Goal: Information Seeking & Learning: Learn about a topic

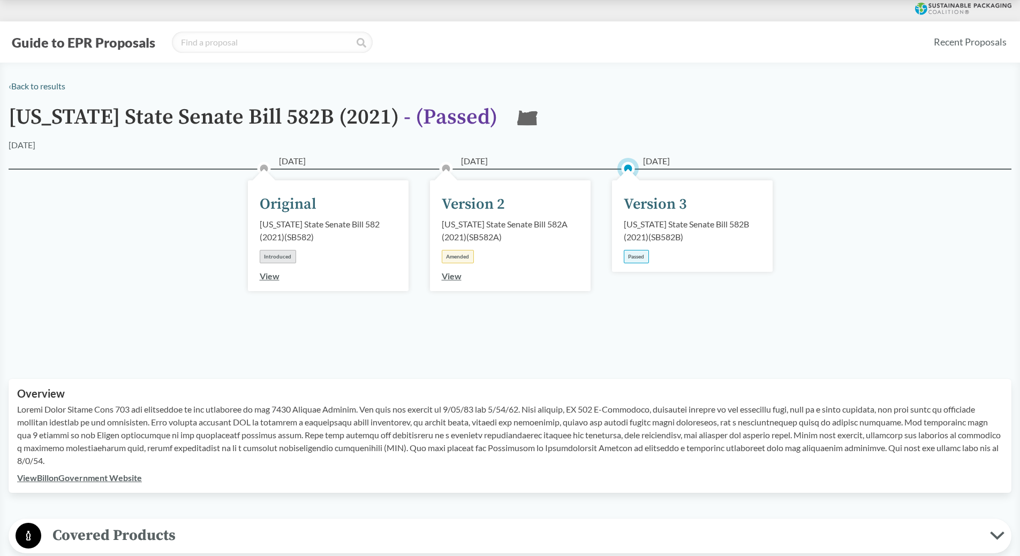
click at [269, 275] on link "View" at bounding box center [270, 276] width 20 height 10
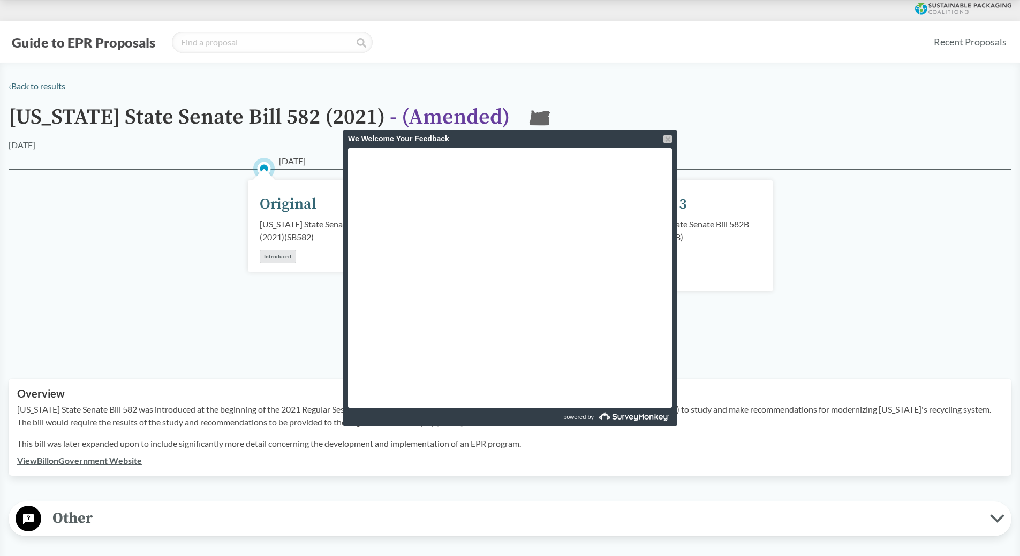
click at [668, 139] on div at bounding box center [667, 139] width 9 height 9
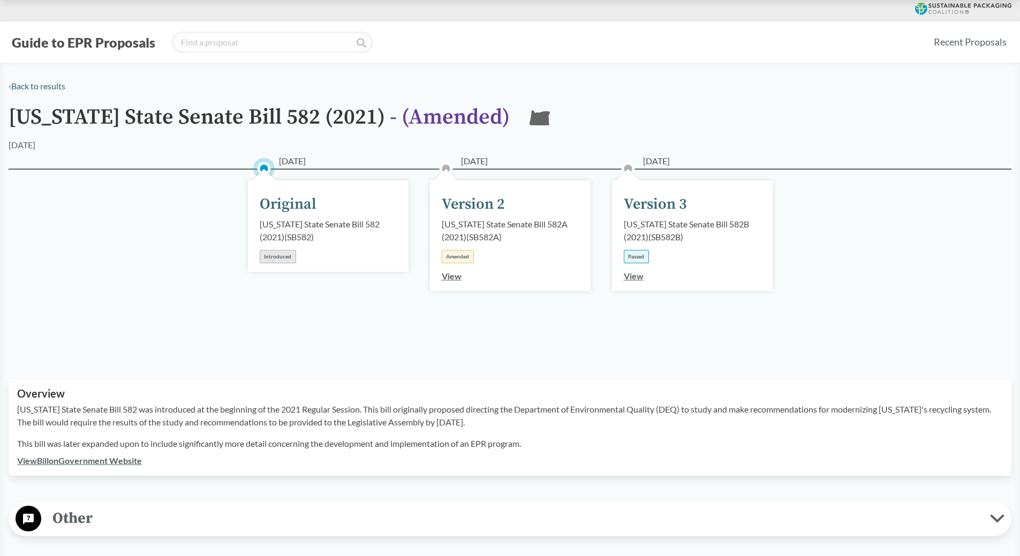
click at [698, 42] on div "Guide to EPR Proposals" at bounding box center [467, 42] width 916 height 21
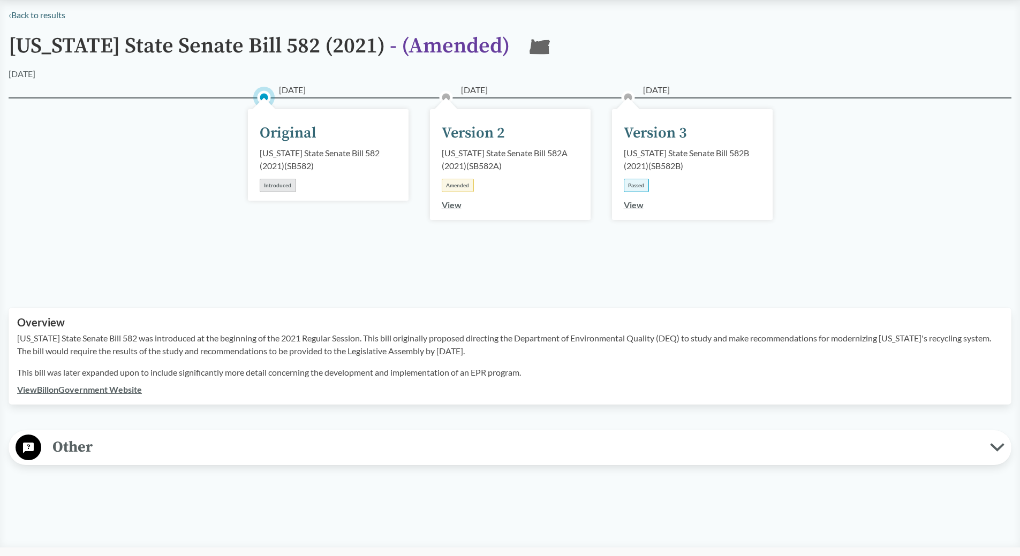
scroll to position [54, 0]
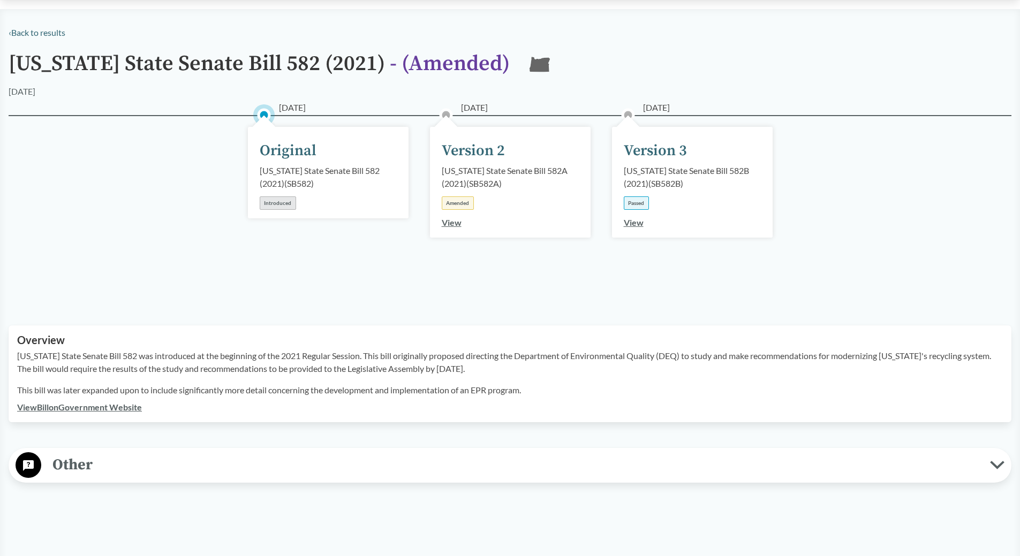
click at [639, 228] on div "View" at bounding box center [633, 222] width 20 height 13
click at [639, 224] on link "View" at bounding box center [633, 222] width 20 height 10
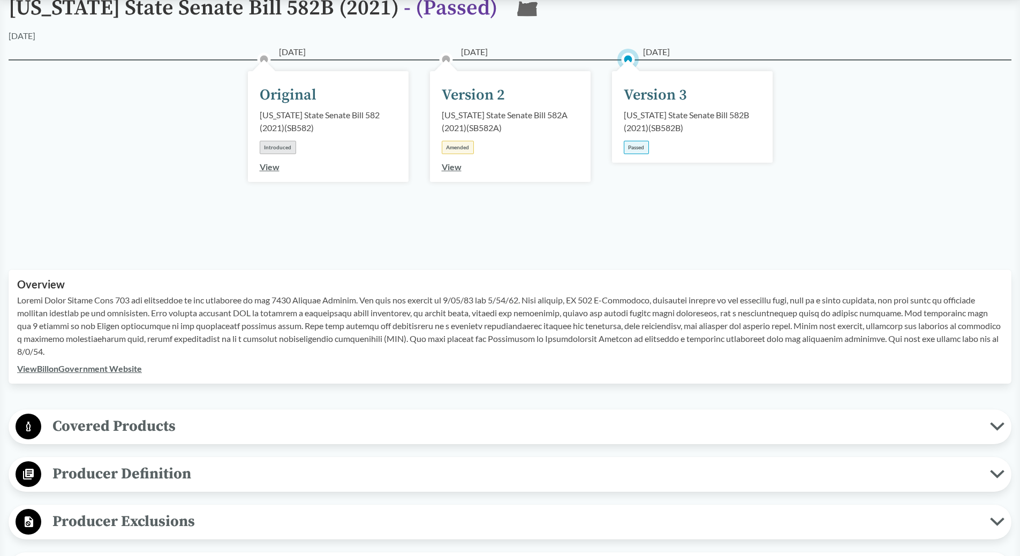
scroll to position [321, 0]
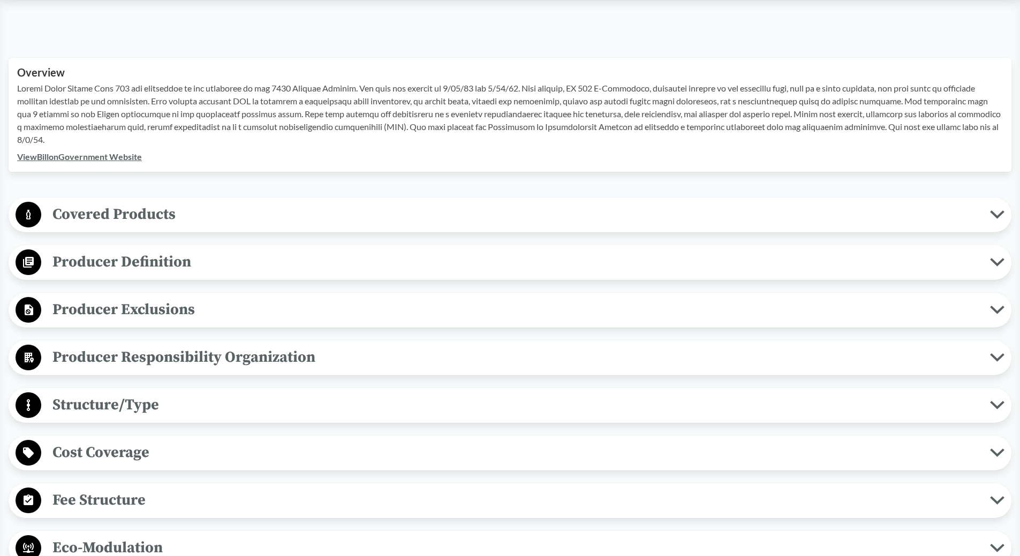
click at [988, 218] on span "Covered Products" at bounding box center [515, 214] width 948 height 24
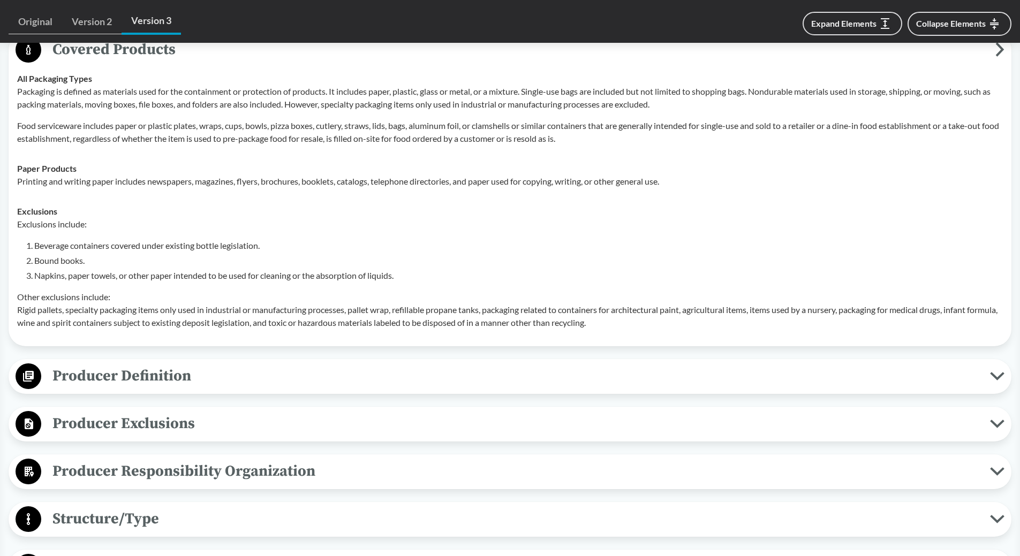
scroll to position [589, 0]
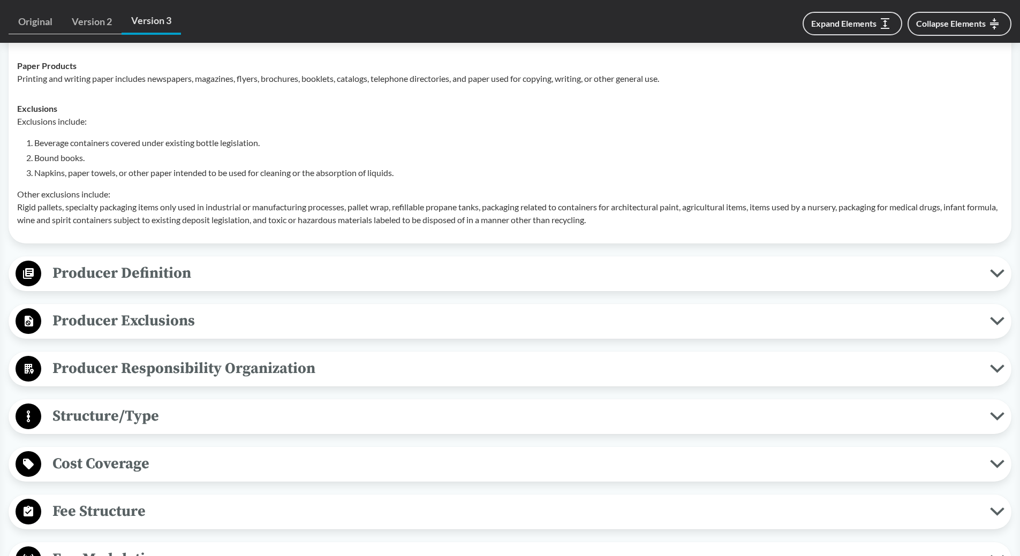
click at [1000, 374] on button "Producer Responsibility Organization" at bounding box center [509, 368] width 995 height 27
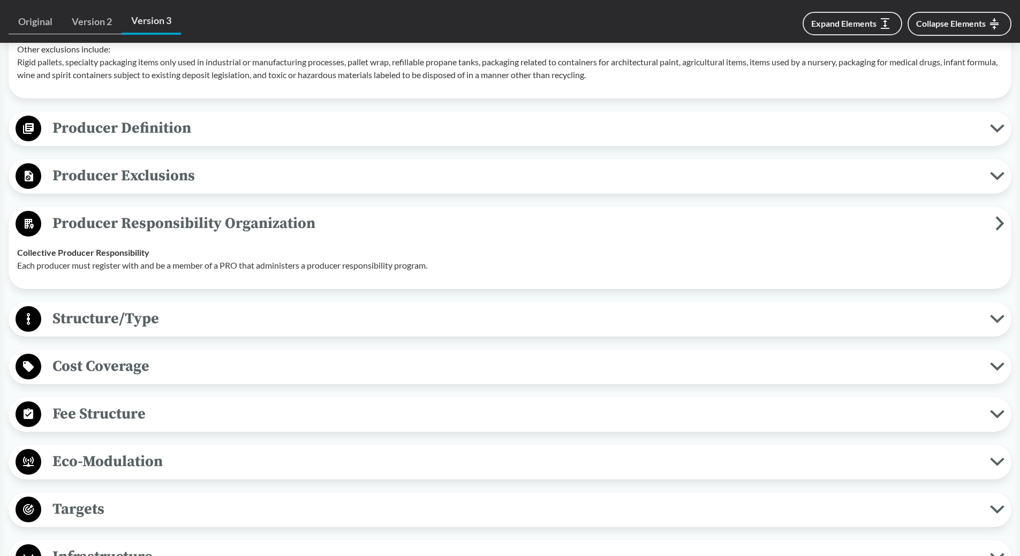
scroll to position [749, 0]
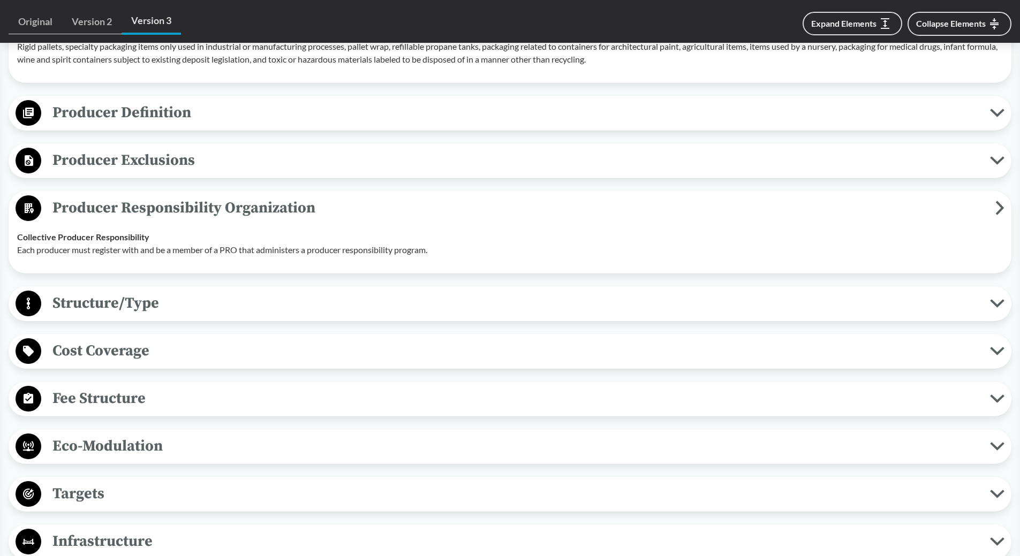
click at [991, 354] on icon at bounding box center [997, 351] width 14 height 9
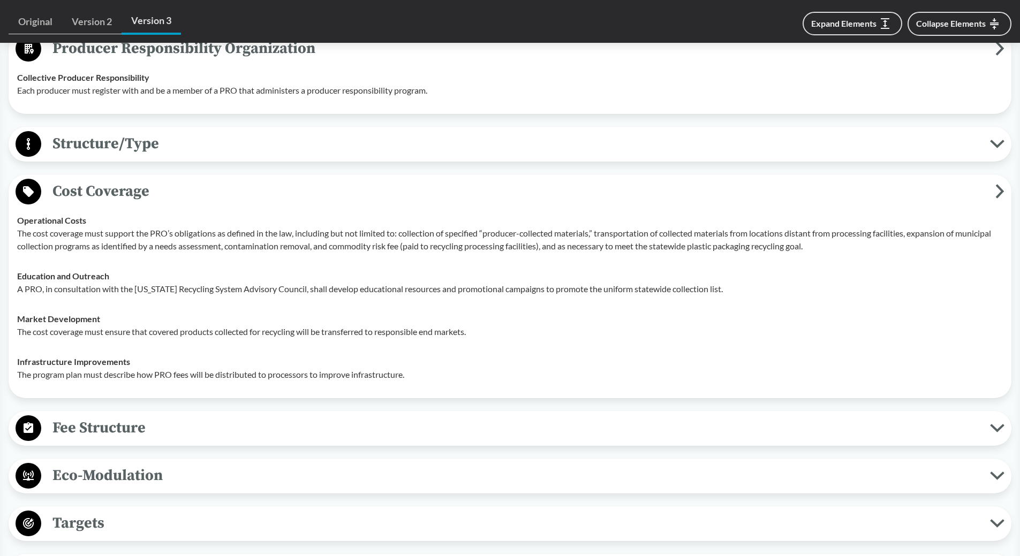
scroll to position [910, 0]
